Goal: Navigation & Orientation: Find specific page/section

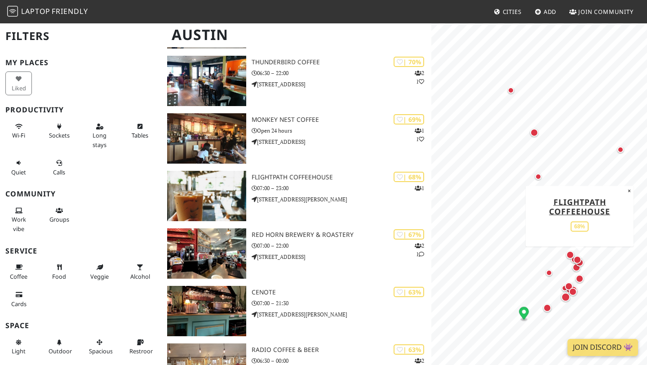
scroll to position [196, 0]
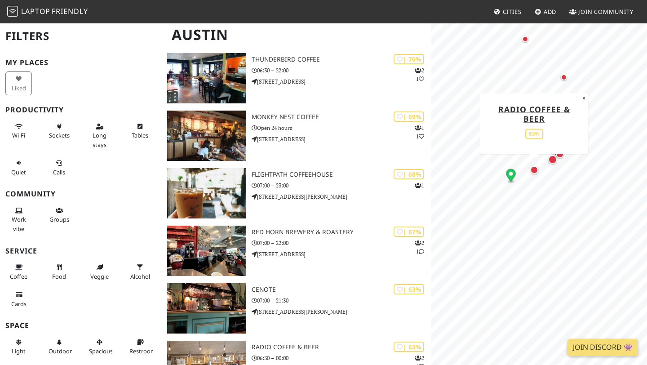
click at [533, 169] on div "Map marker" at bounding box center [534, 170] width 8 height 8
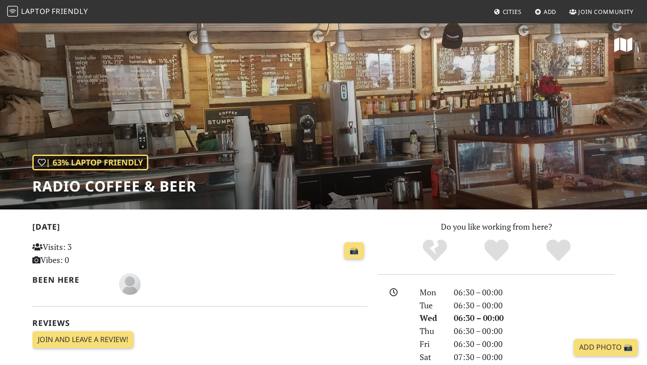
click at [11, 11] on img at bounding box center [12, 11] width 11 height 11
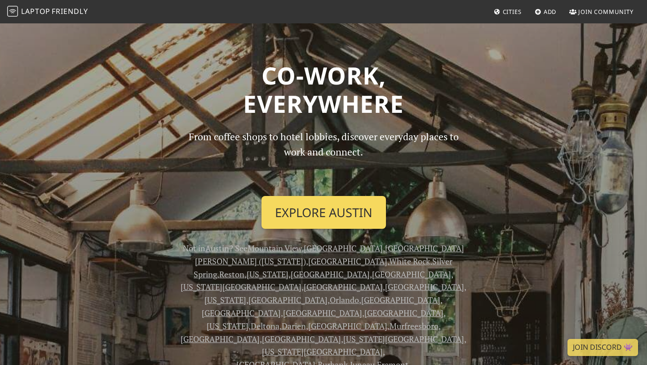
click at [327, 214] on link "Explore Austin" at bounding box center [323, 212] width 124 height 33
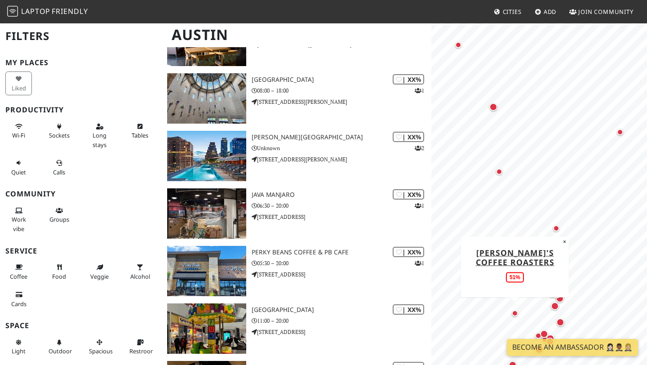
scroll to position [868, 0]
